Goal: Task Accomplishment & Management: Manage account settings

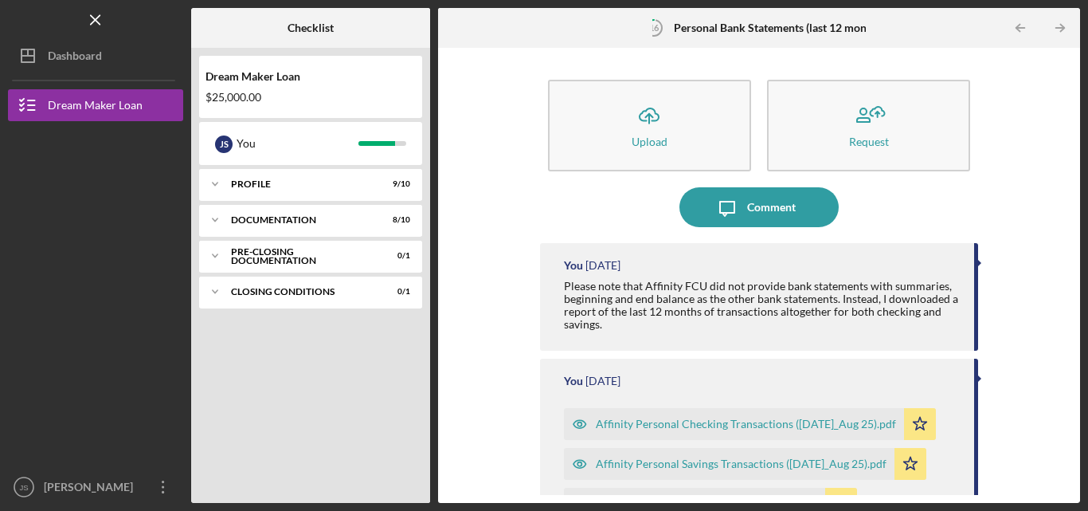
scroll to position [22, 0]
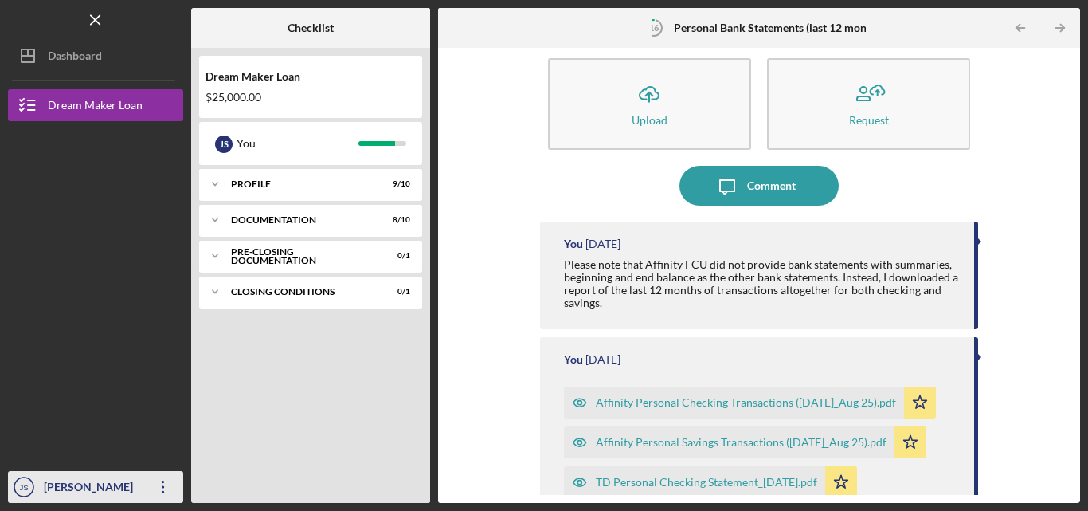
click at [162, 488] on icon "Icon/Overflow" at bounding box center [163, 487] width 40 height 40
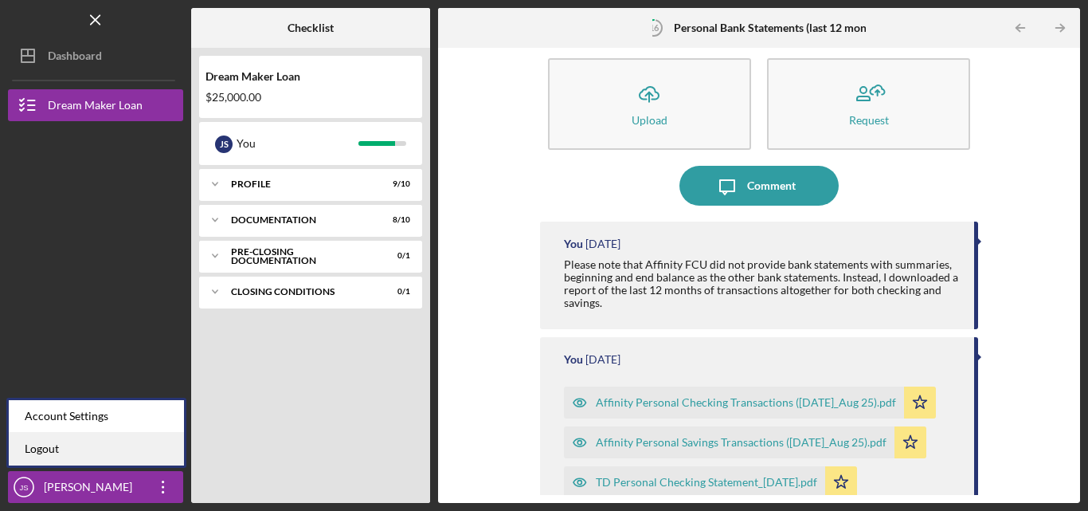
click at [112, 449] on link "Logout" at bounding box center [96, 449] width 175 height 33
